Goal: Task Accomplishment & Management: Complete application form

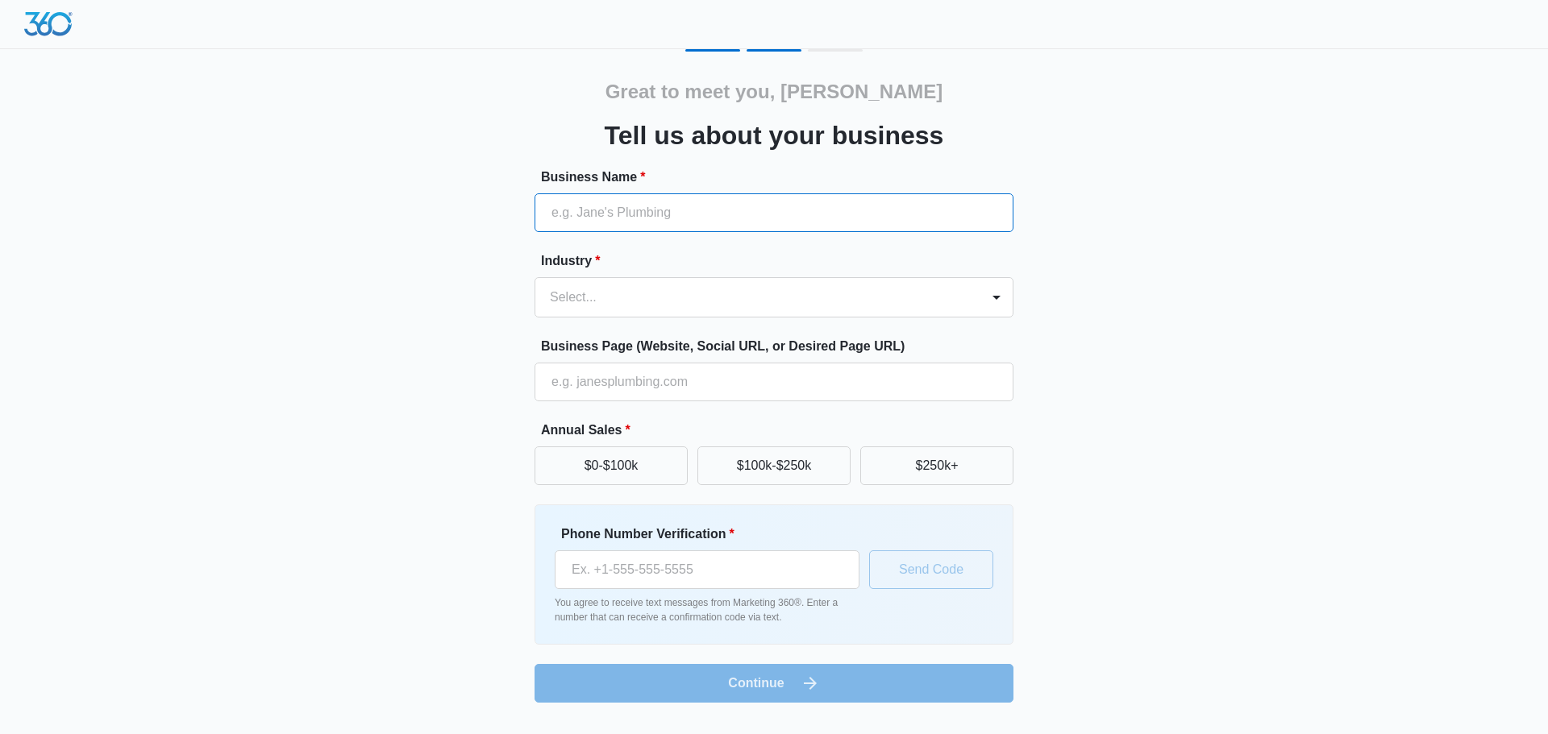
click at [636, 217] on input "Business Name *" at bounding box center [773, 212] width 479 height 39
click at [585, 463] on button "$0-$100k" at bounding box center [610, 466] width 153 height 39
click at [609, 200] on input "Business Name *" at bounding box center [773, 212] width 479 height 39
click at [723, 574] on input "Phone Number Verification *" at bounding box center [707, 570] width 305 height 39
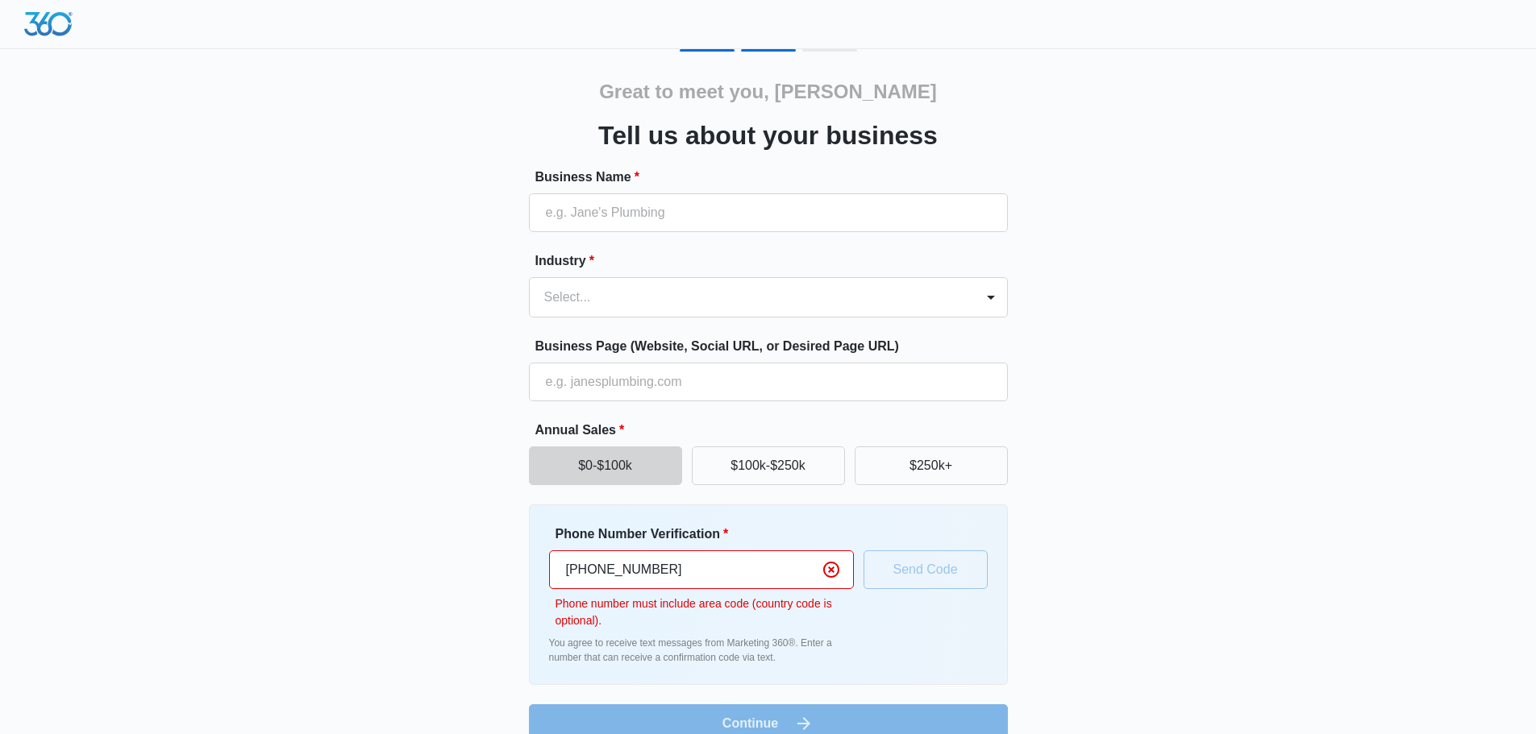
click at [586, 574] on input "[PHONE_NUMBER]" at bounding box center [701, 570] width 305 height 39
drag, startPoint x: 680, startPoint y: 566, endPoint x: 505, endPoint y: 566, distance: 174.9
click at [505, 566] on div "Great to meet you, [PERSON_NAME] us about your business Business Name * Industr…" at bounding box center [768, 396] width 967 height 694
type input "[PHONE_NUMBER]"
click at [933, 658] on div "Phone Number Verification * [PHONE_NUMBER] Phone number must include area code …" at bounding box center [768, 595] width 439 height 140
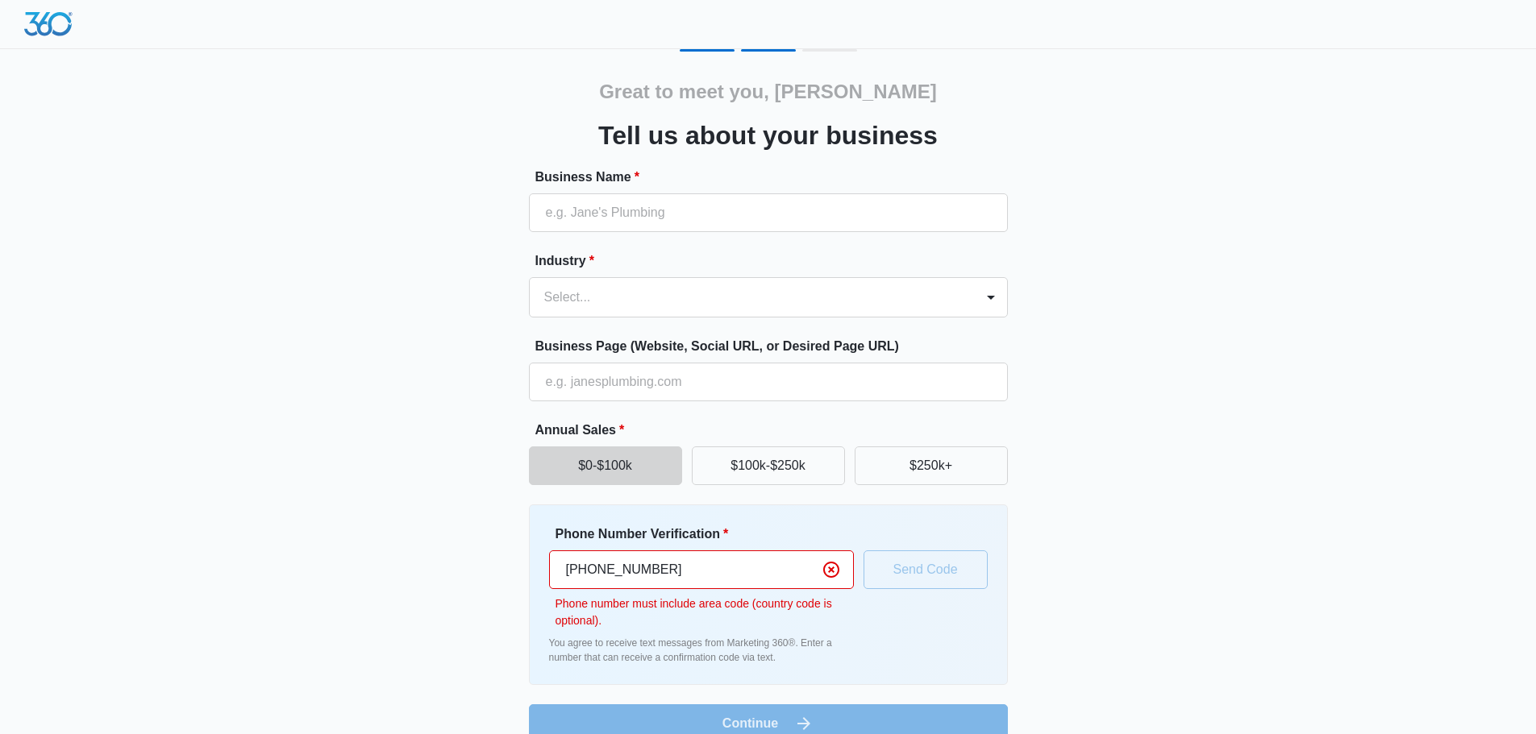
scroll to position [28, 0]
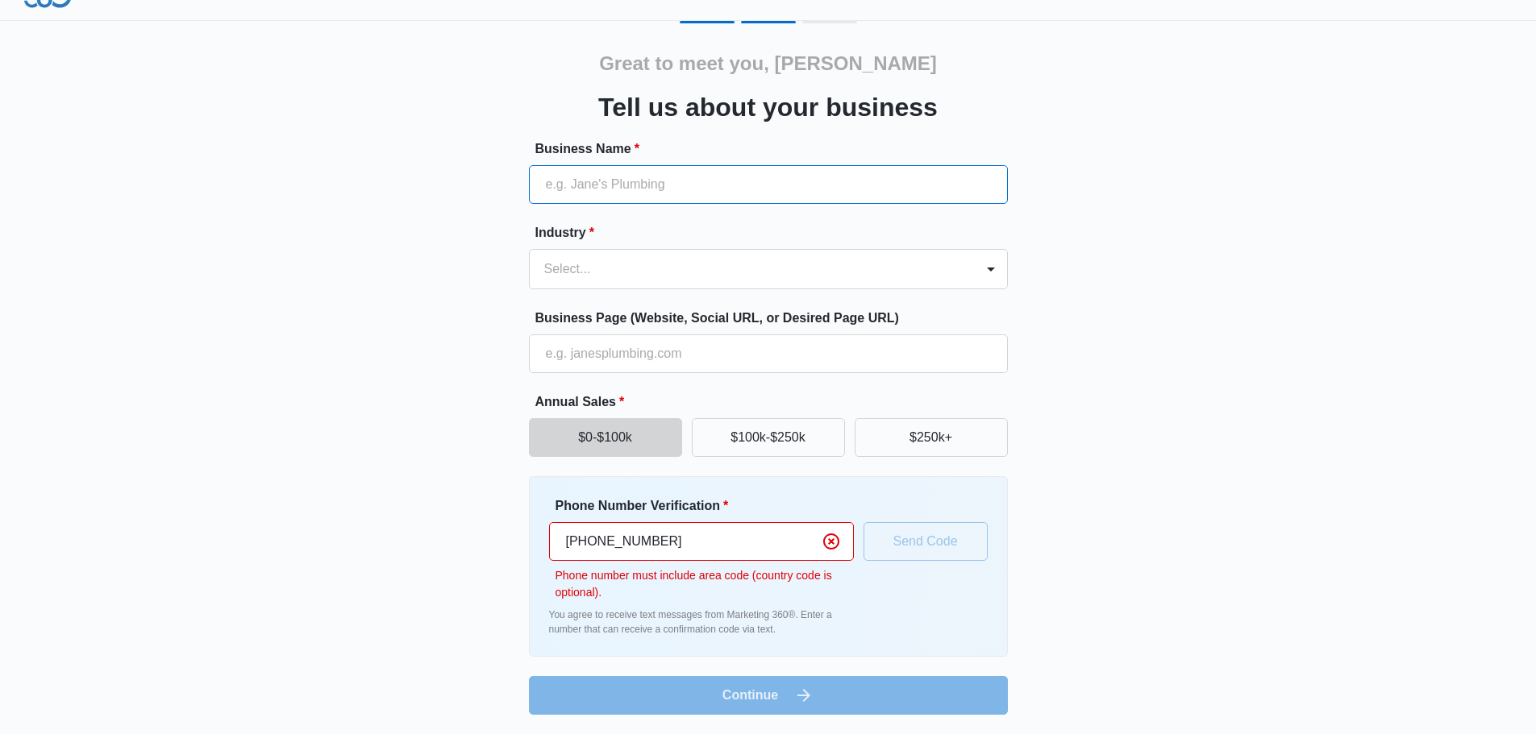
click at [572, 177] on input "Business Name *" at bounding box center [768, 184] width 479 height 39
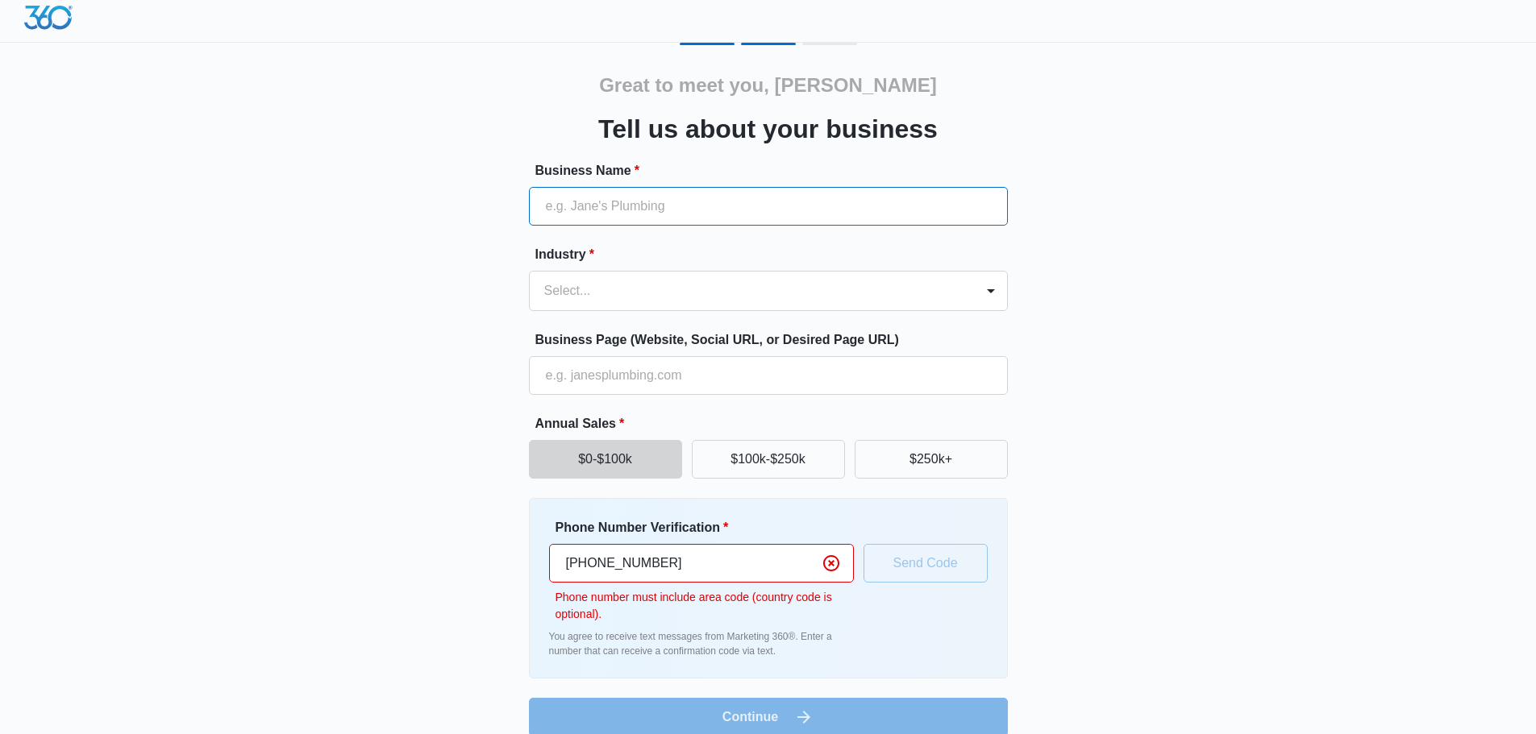
scroll to position [0, 0]
